Goal: Ask a question

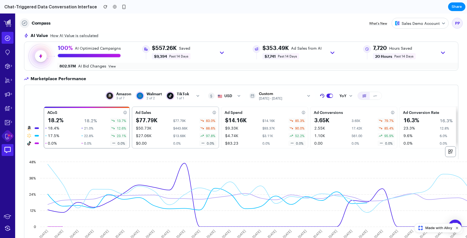
click at [159, 111] on div "Ad Sales" at bounding box center [175, 112] width 84 height 7
click at [177, 136] on div "$13.68K" at bounding box center [185, 135] width 24 height 3
click at [441, 230] on span "Made with Alloy" at bounding box center [438, 227] width 27 height 5
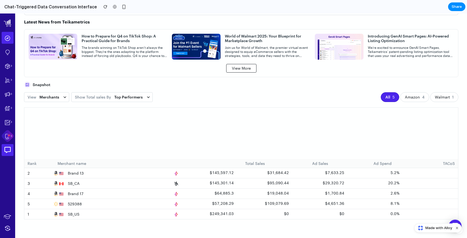
scroll to position [254, 0]
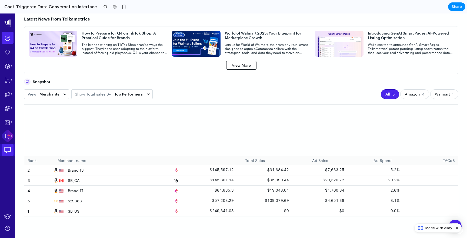
click at [6, 149] on icon at bounding box center [8, 150] width 8 height 8
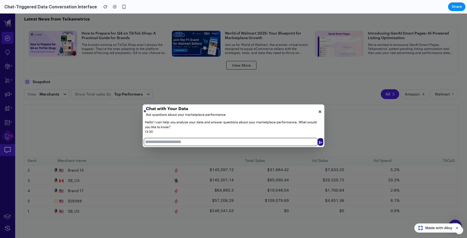
click at [173, 143] on input "text" at bounding box center [231, 142] width 174 height 8
type input "**********"
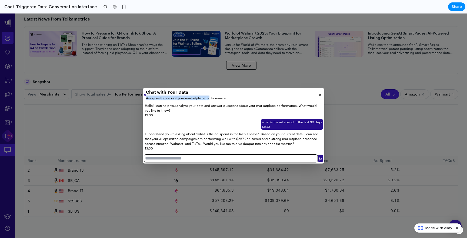
drag, startPoint x: 246, startPoint y: 93, endPoint x: 210, endPoint y: 97, distance: 36.9
click at [210, 97] on div "Chat with Your Data Ask questions about your marketplace performance" at bounding box center [233, 95] width 181 height 14
click at [222, 160] on input "text" at bounding box center [231, 158] width 174 height 8
type input "**********"
